Goal: Task Accomplishment & Management: Complete application form

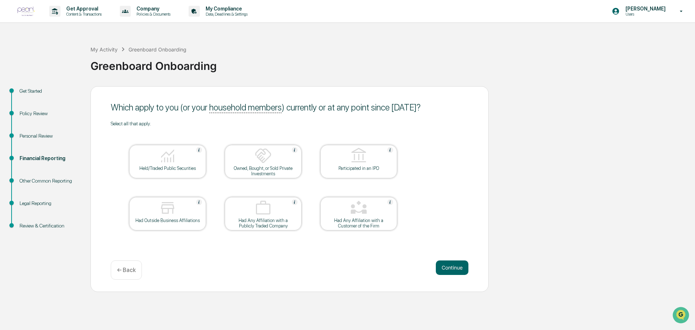
click at [357, 211] on img at bounding box center [358, 207] width 17 height 17
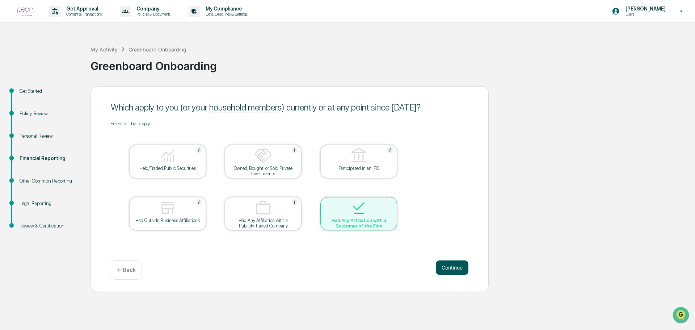
click at [450, 269] on button "Continue" at bounding box center [452, 267] width 33 height 14
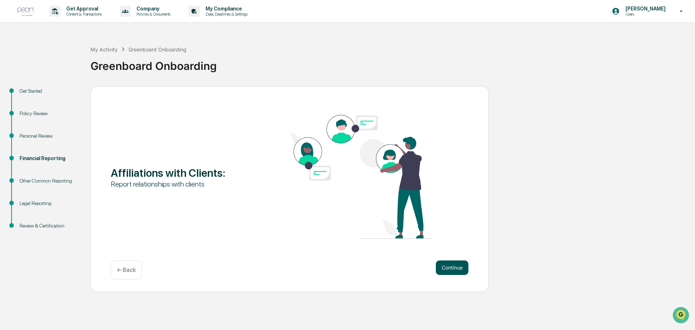
click at [447, 268] on button "Continue" at bounding box center [452, 267] width 33 height 14
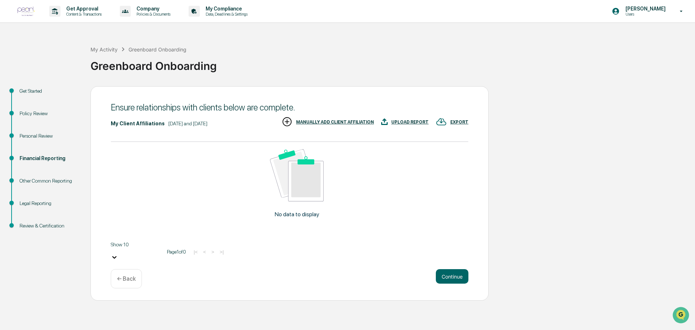
click at [329, 121] on div "MANUALLY ADD CLIENT AFFILIATION" at bounding box center [335, 121] width 78 height 5
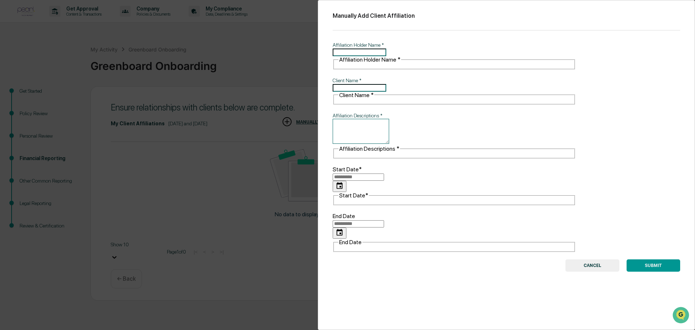
click at [377, 51] on input "Affiliation Holder Name   *" at bounding box center [359, 52] width 54 height 8
type input "*********"
drag, startPoint x: 360, startPoint y: 47, endPoint x: 336, endPoint y: 51, distance: 24.5
click at [336, 51] on input "*********" at bounding box center [359, 52] width 54 height 8
click at [592, 259] on button "CANCEL" at bounding box center [592, 265] width 54 height 12
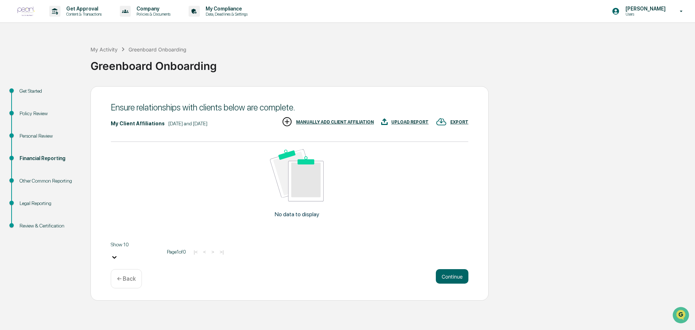
click at [322, 119] on div "MANUALLY ADD CLIENT AFFILIATION" at bounding box center [335, 121] width 78 height 5
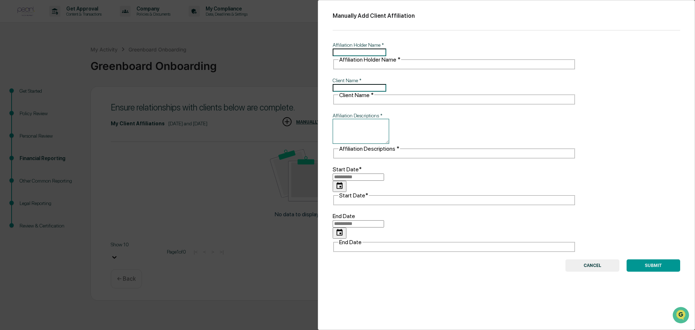
click at [585, 259] on button "CANCEL" at bounding box center [592, 265] width 54 height 12
